Goal: Find specific page/section: Find specific page/section

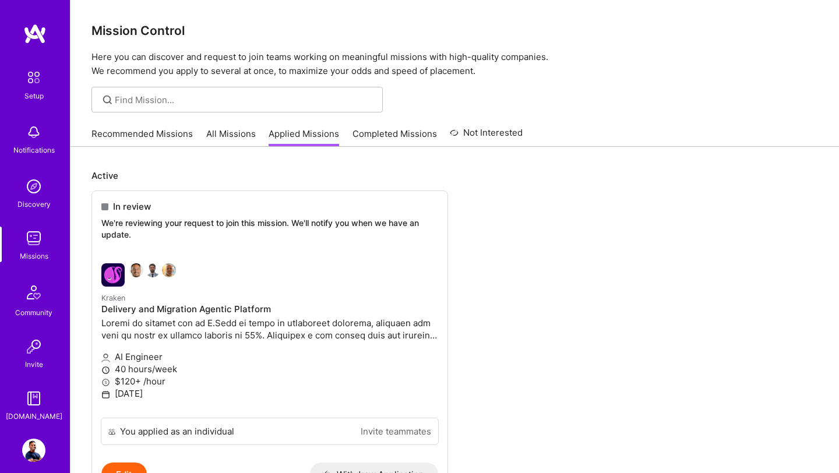
scroll to position [80, 0]
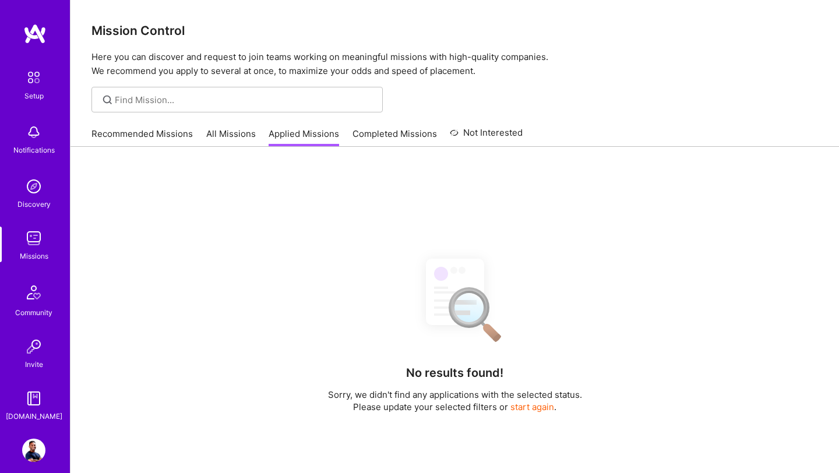
scroll to position [80, 0]
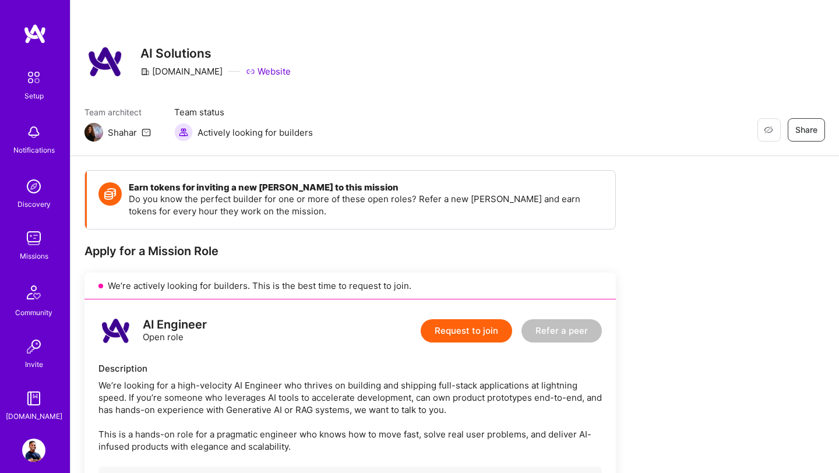
scroll to position [1109, 0]
